Goal: Task Accomplishment & Management: Manage account settings

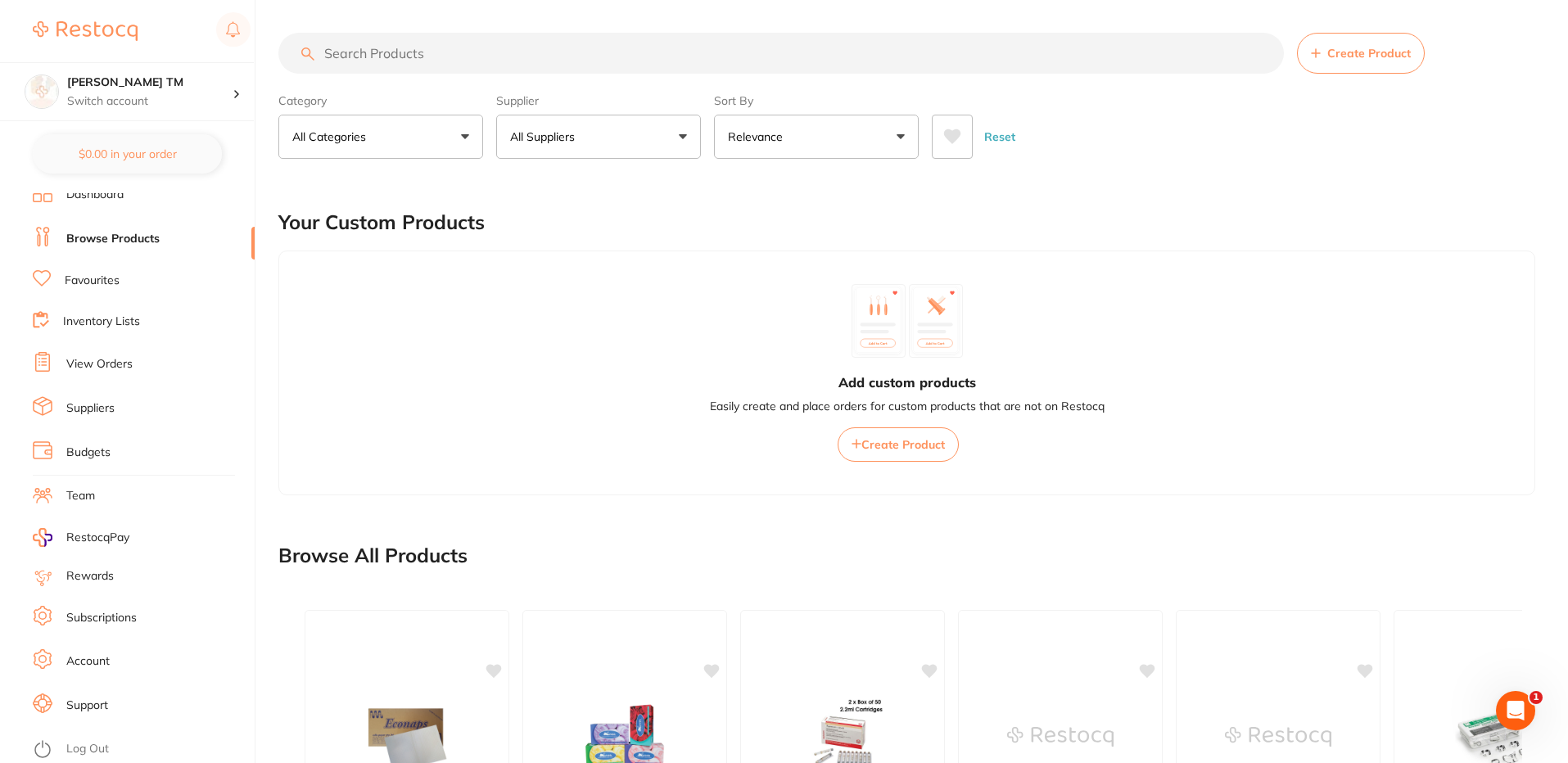
scroll to position [383, 0]
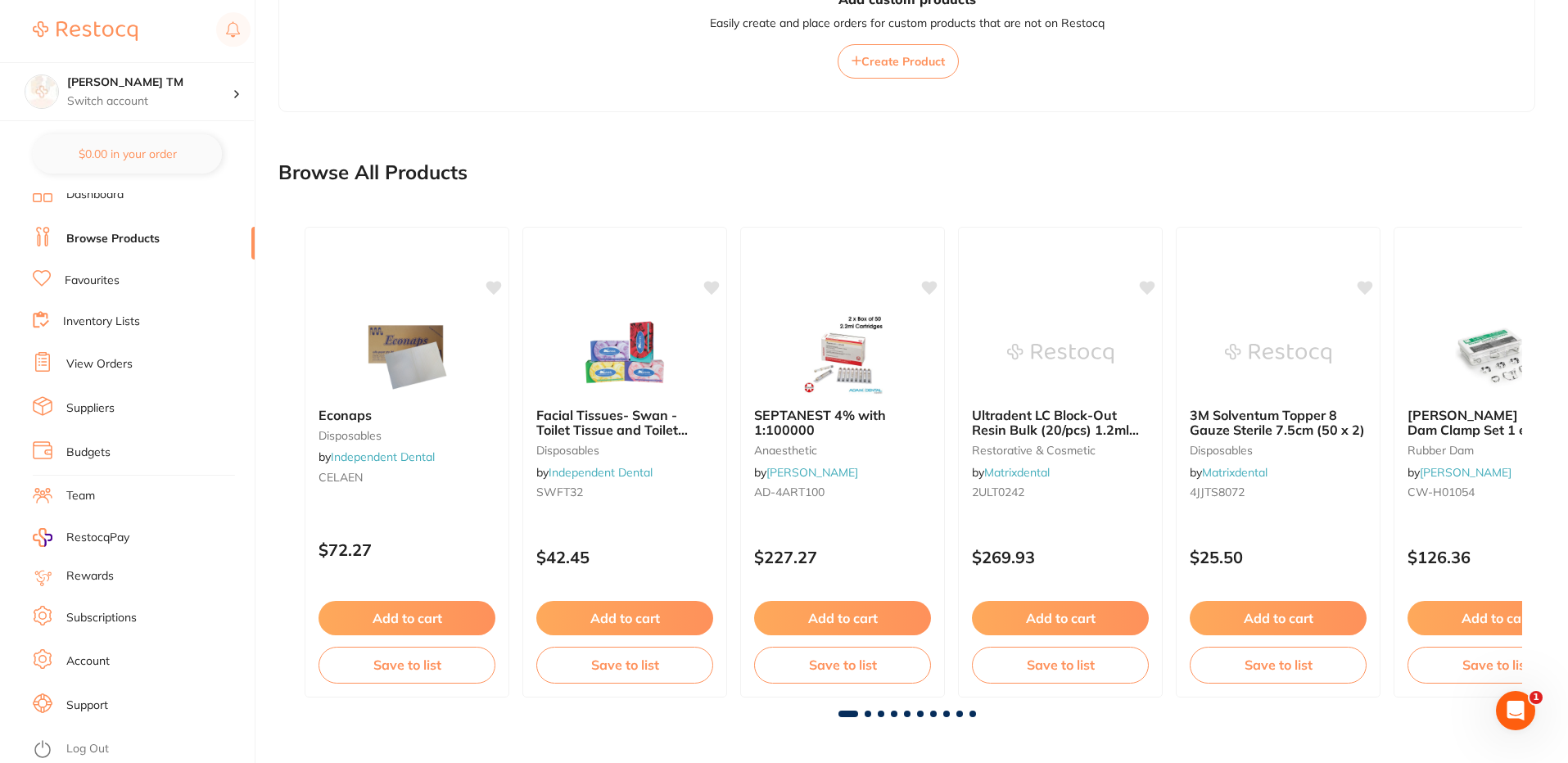
click at [98, 750] on link "Log Out" at bounding box center [88, 749] width 43 height 16
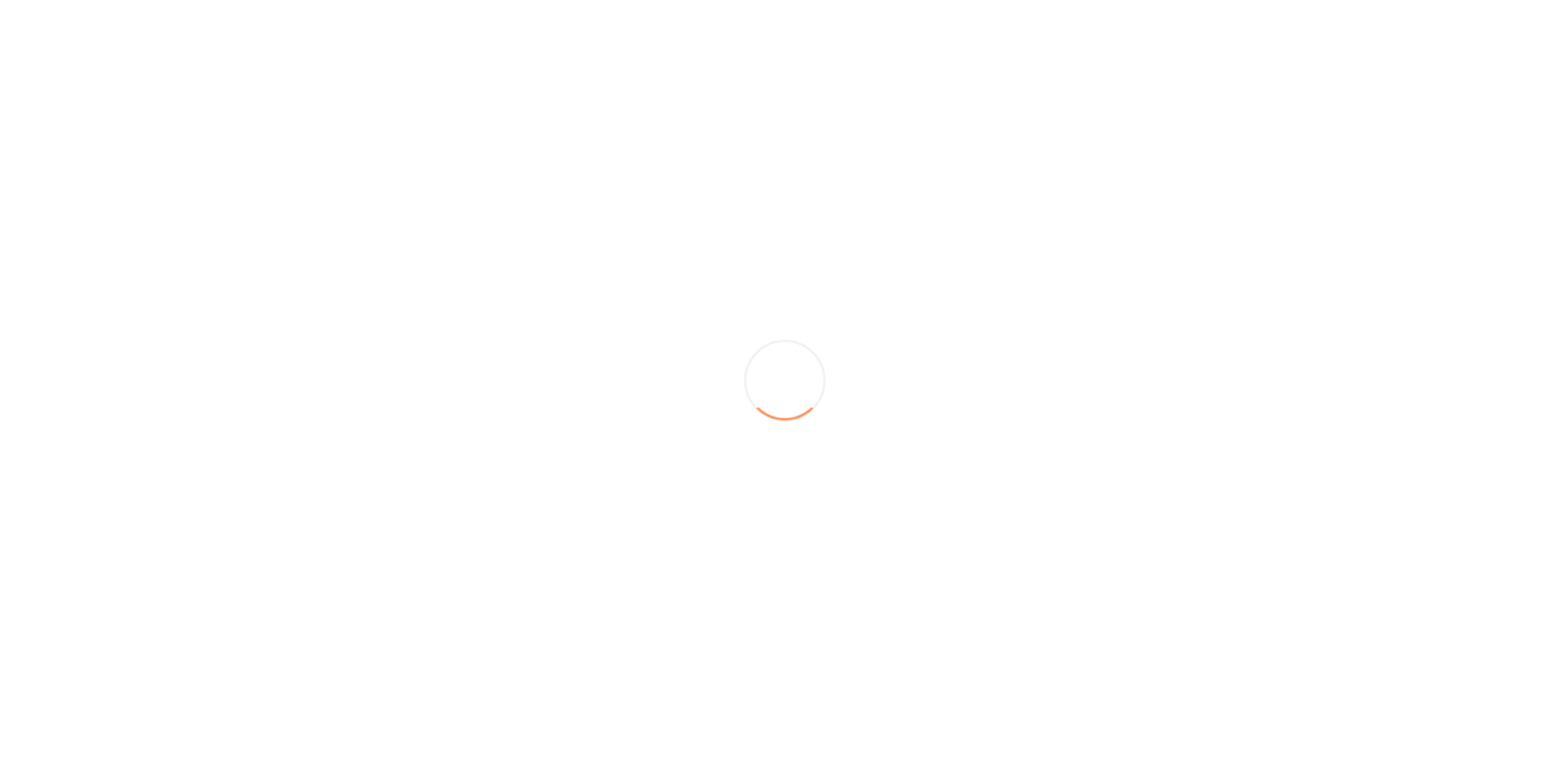
scroll to position [0, 0]
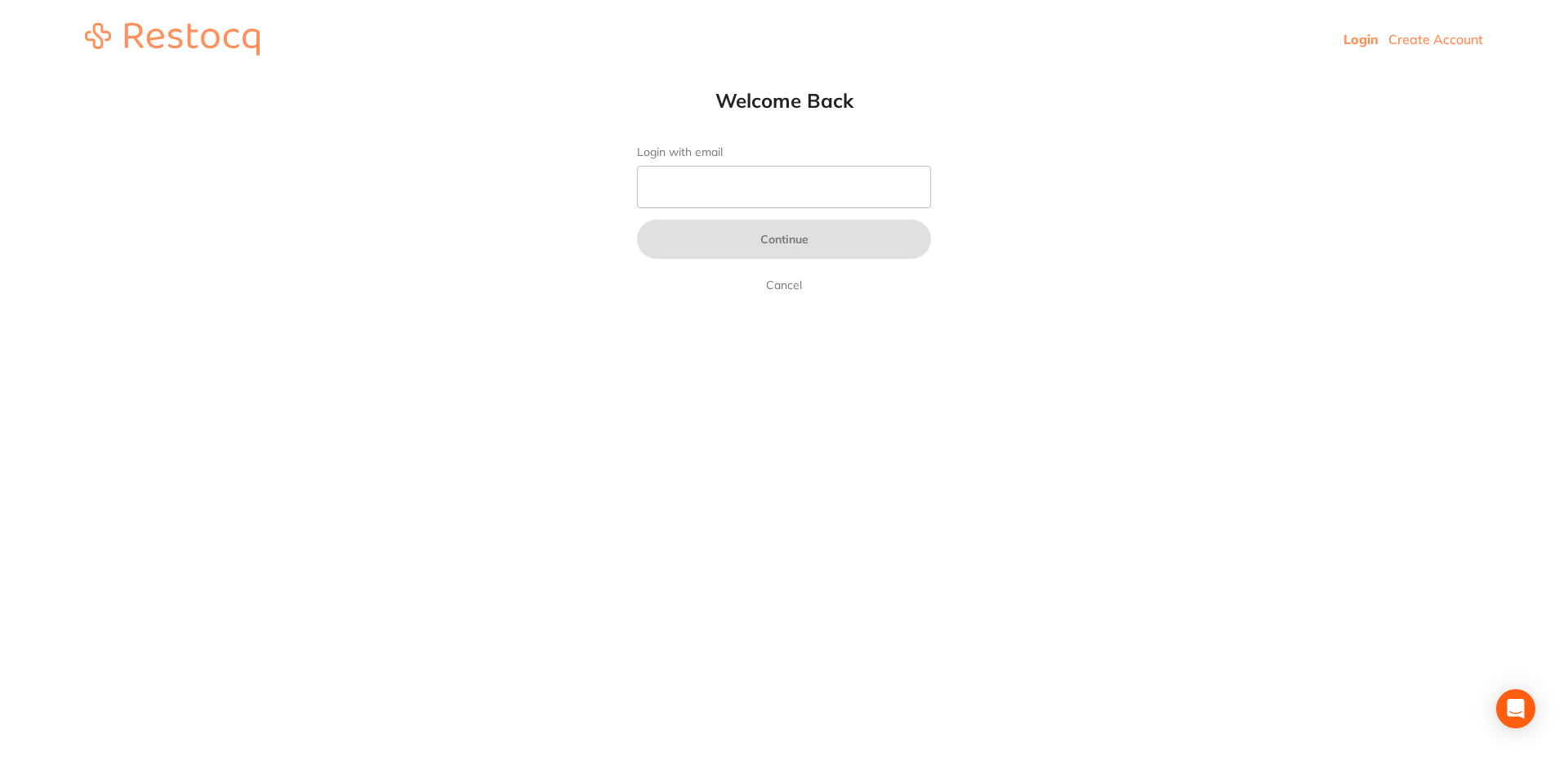
click at [1427, 34] on link "Create Account" at bounding box center [1435, 39] width 95 height 16
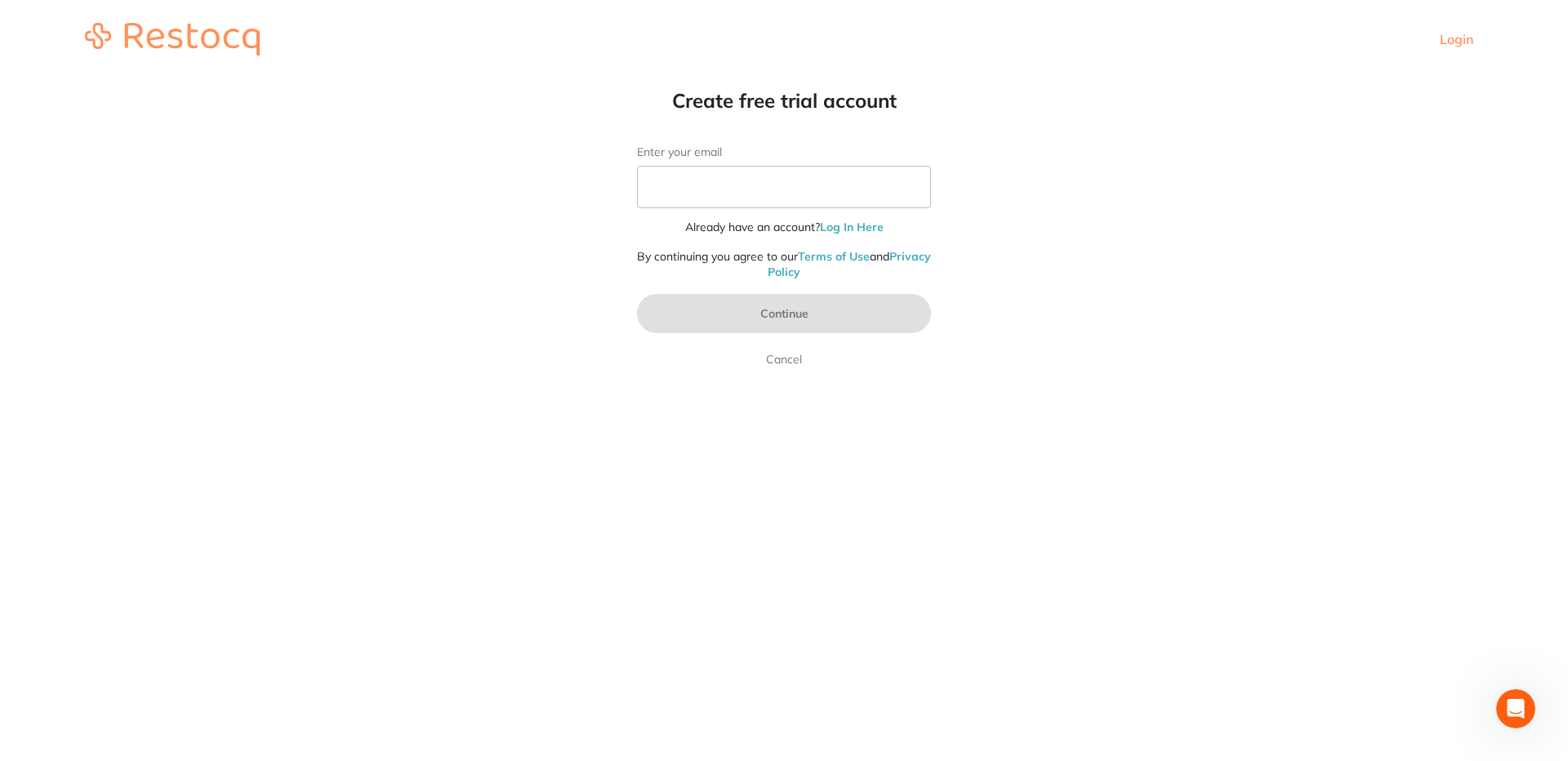
click at [1440, 37] on link "Login" at bounding box center [1457, 39] width 34 height 16
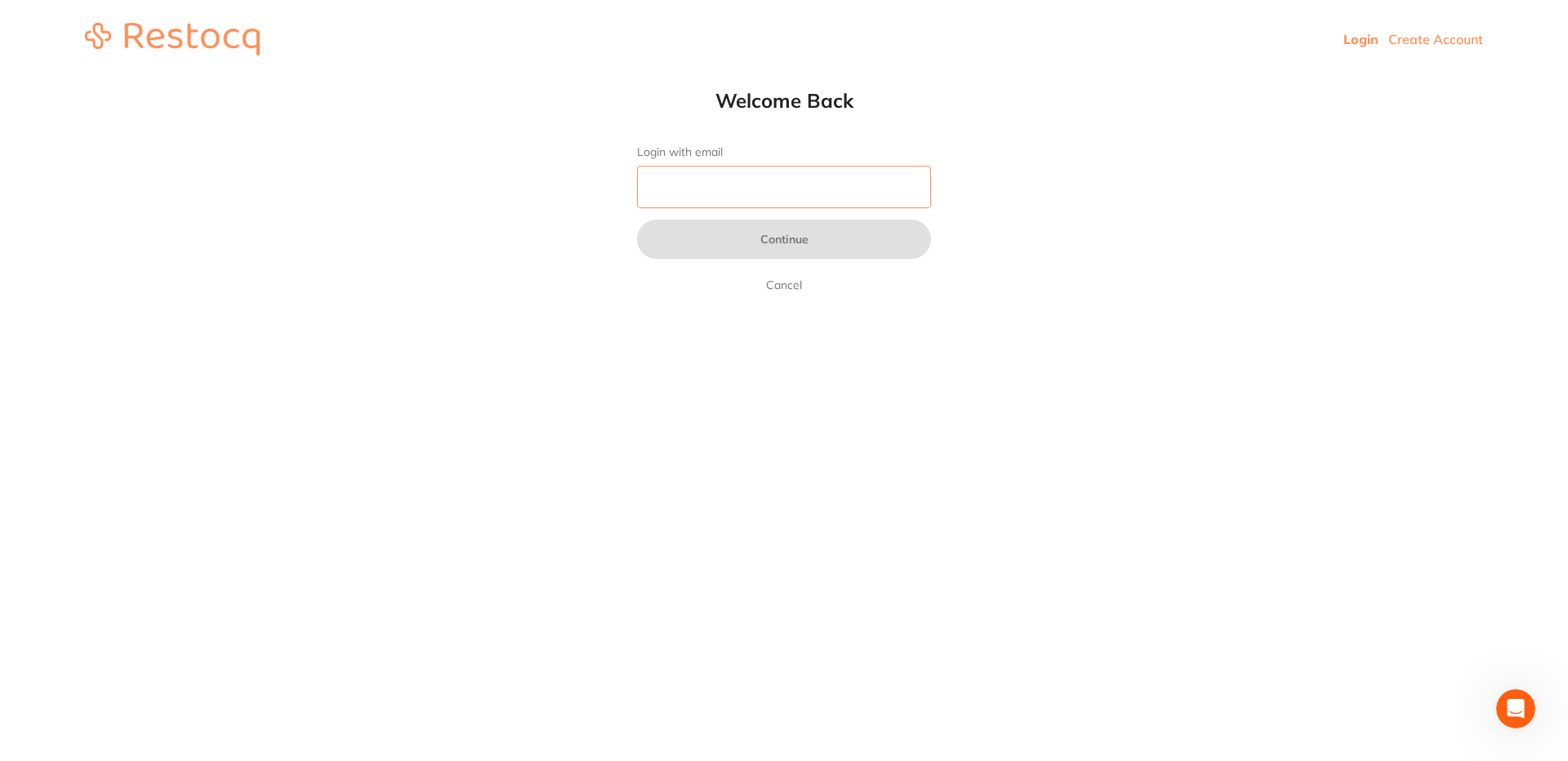
click at [761, 187] on input "Login with email" at bounding box center [784, 187] width 294 height 42
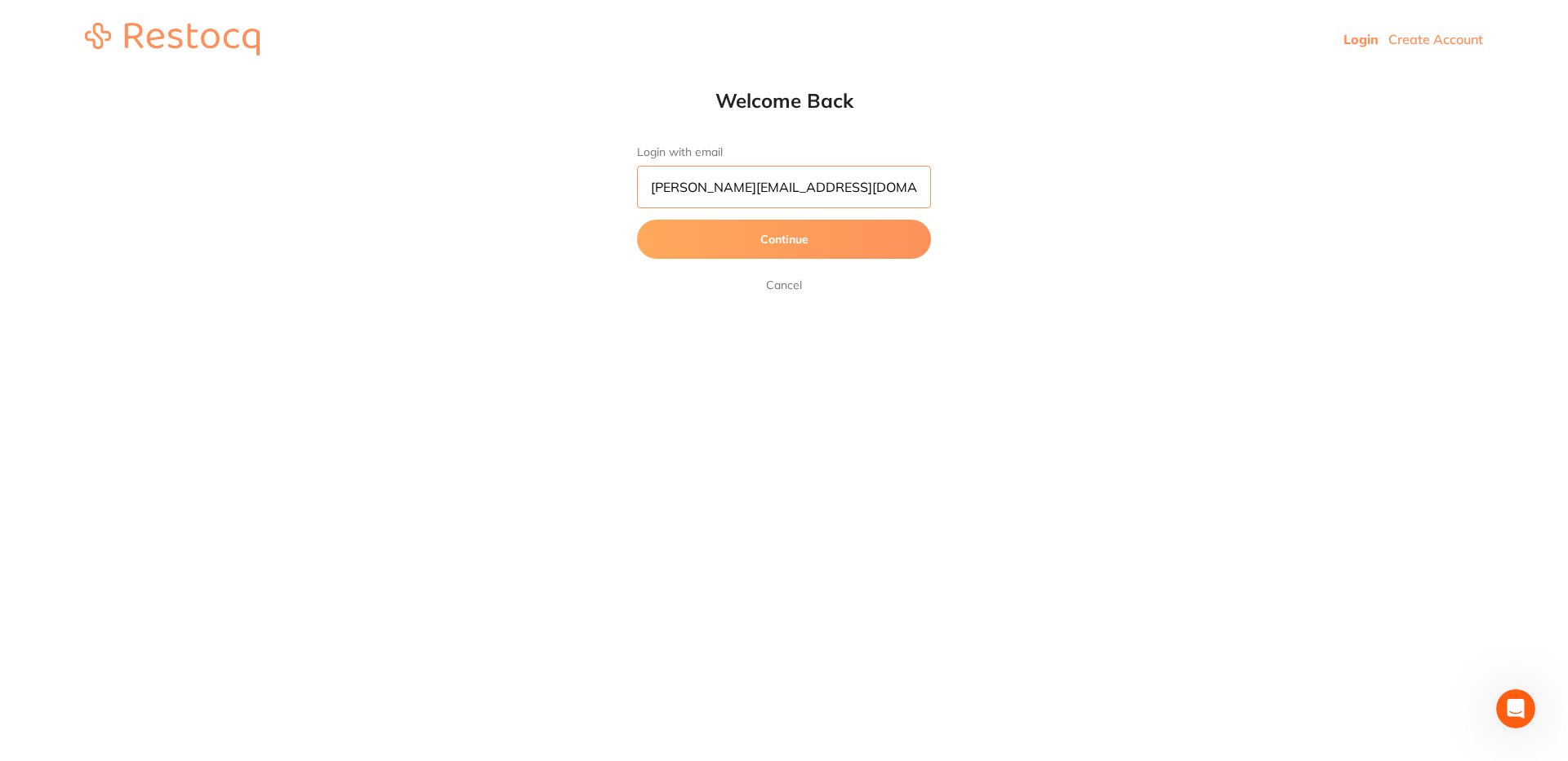
type input "[PERSON_NAME][EMAIL_ADDRESS][DOMAIN_NAME]"
click at [803, 232] on button "Continue" at bounding box center [784, 239] width 294 height 39
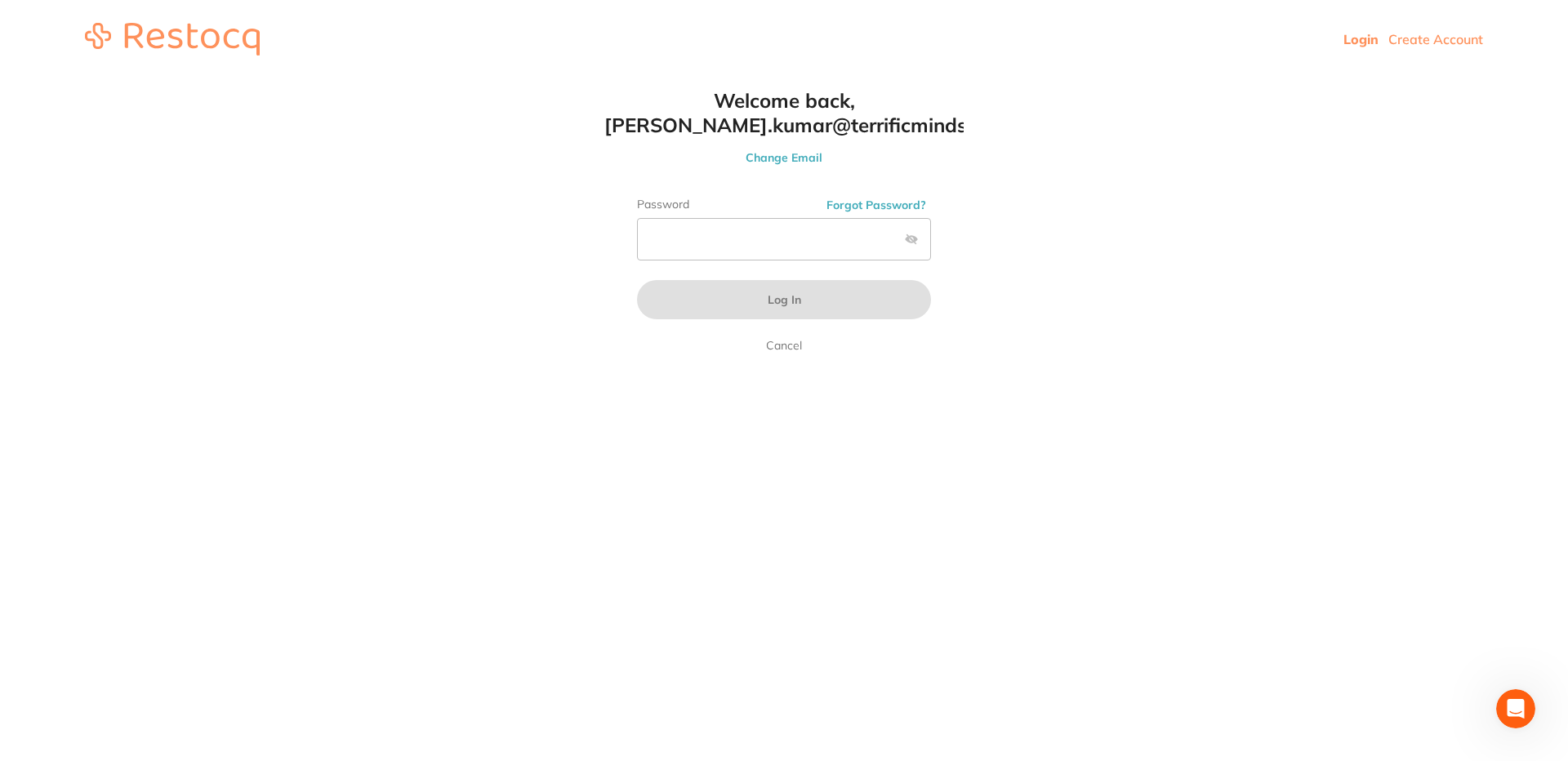
click at [910, 243] on label at bounding box center [911, 239] width 13 height 13
click at [931, 244] on input "checkbox" at bounding box center [931, 244] width 0 height 0
click at [910, 243] on label at bounding box center [911, 239] width 13 height 13
click at [931, 244] on input "checkbox" at bounding box center [931, 244] width 0 height 0
click at [913, 244] on label at bounding box center [911, 239] width 13 height 13
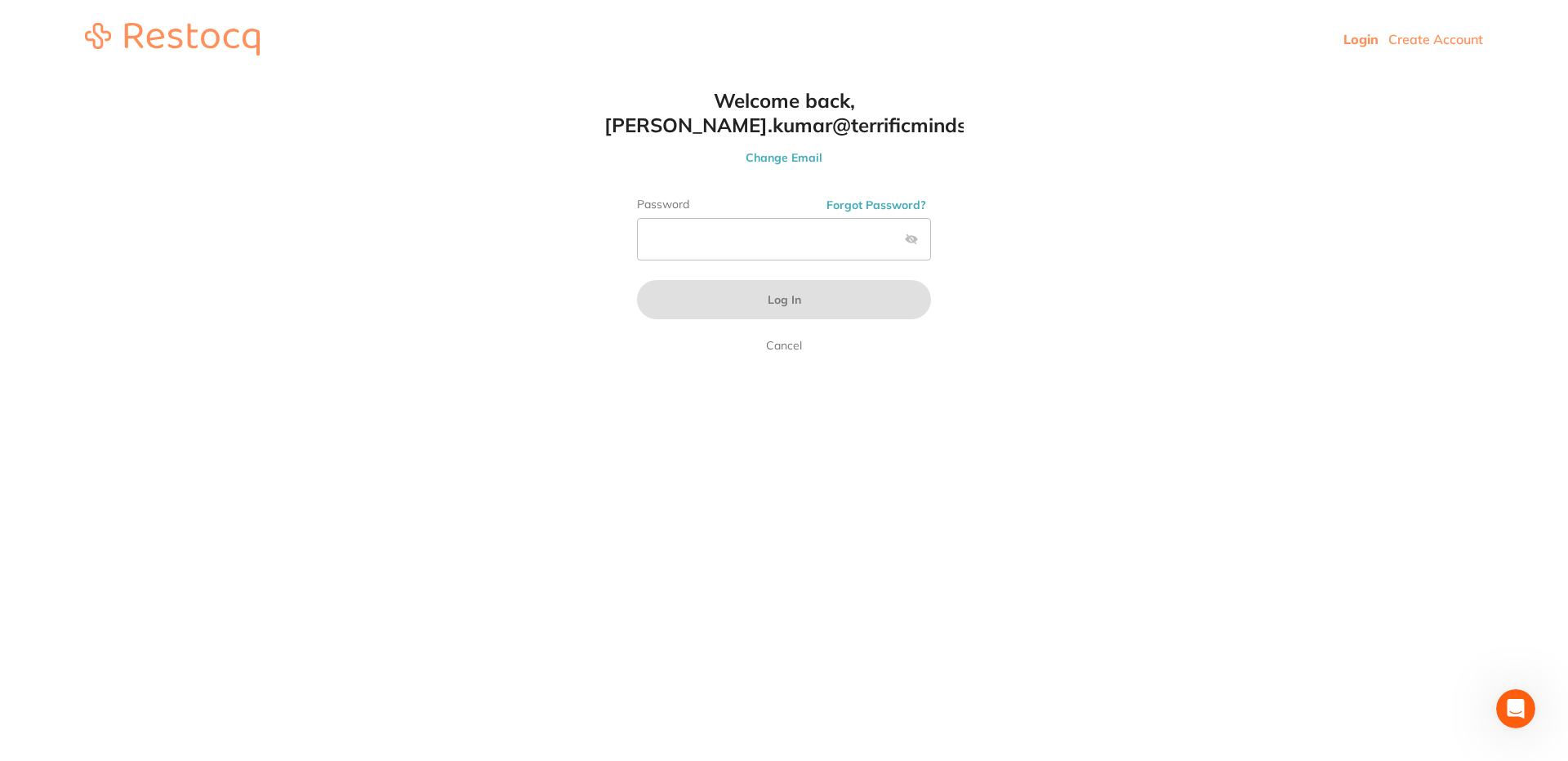
click at [931, 244] on input "checkbox" at bounding box center [931, 244] width 0 height 0
click at [913, 244] on label at bounding box center [911, 239] width 13 height 13
click at [931, 244] on input "checkbox" at bounding box center [931, 244] width 0 height 0
